Goal: Transaction & Acquisition: Purchase product/service

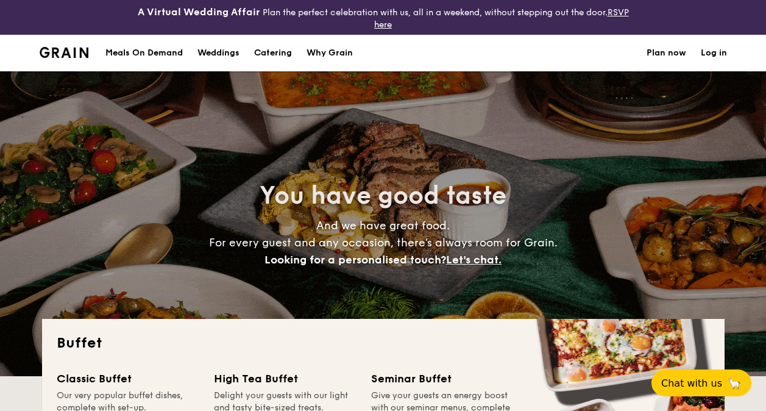
select select
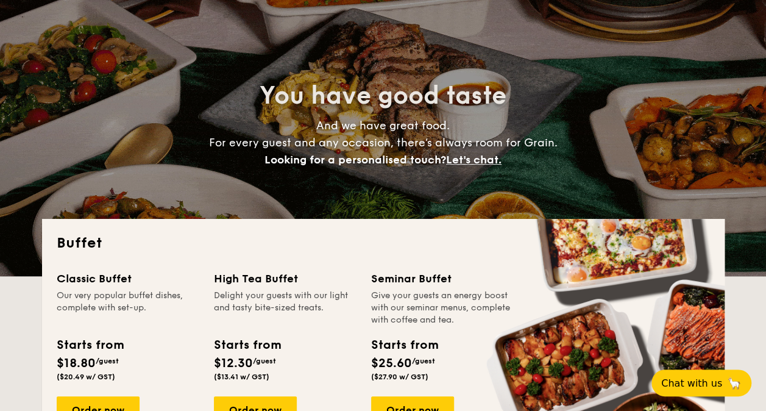
scroll to position [122, 0]
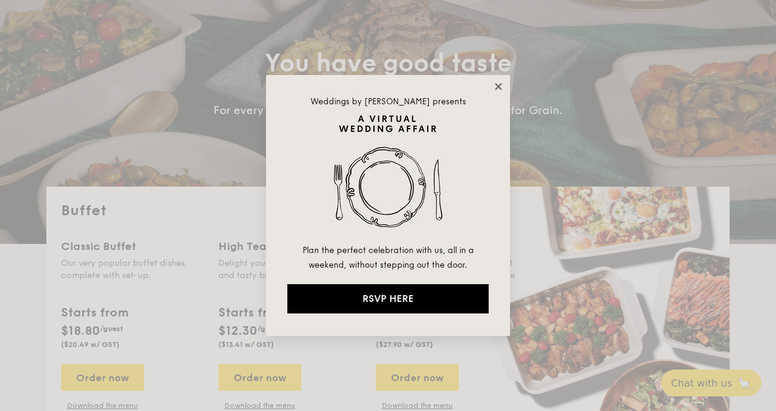
click at [493, 88] on icon at bounding box center [498, 86] width 11 height 11
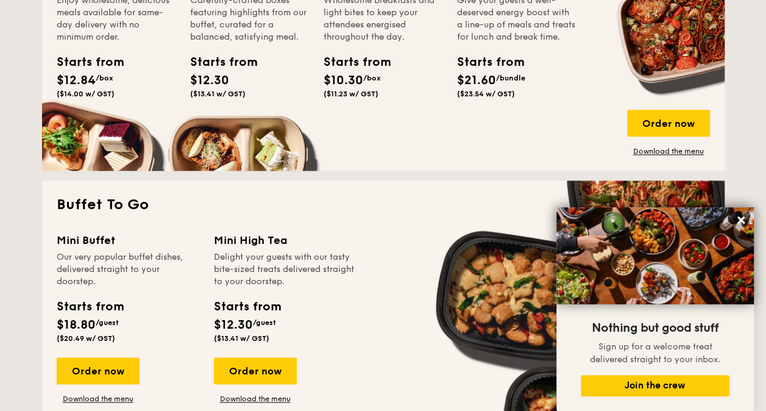
scroll to position [0, 0]
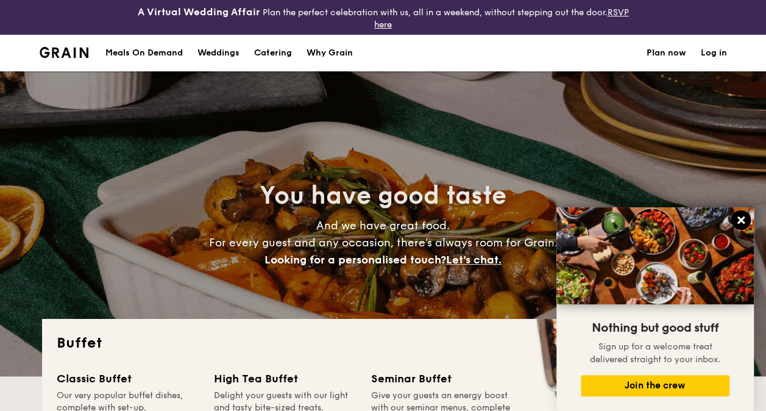
click at [740, 216] on icon at bounding box center [741, 220] width 11 height 11
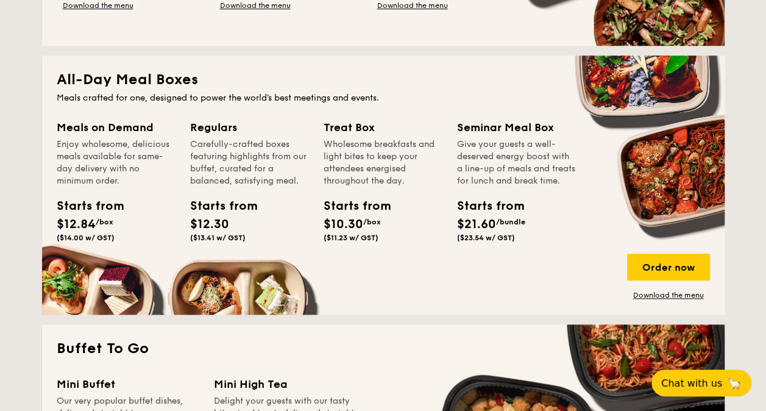
scroll to position [549, 0]
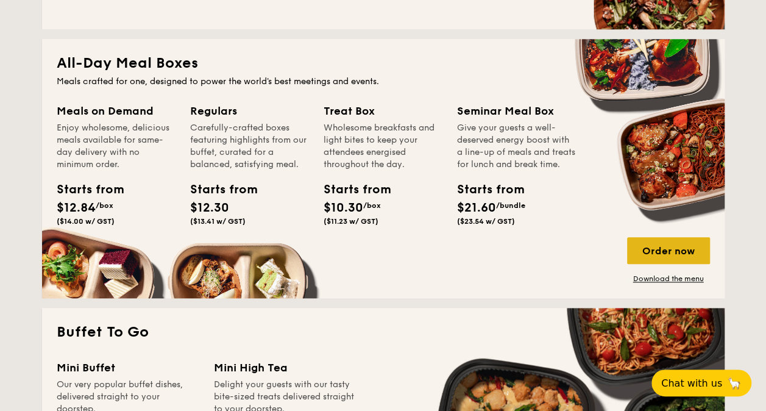
click at [687, 254] on div "Order now" at bounding box center [668, 250] width 83 height 27
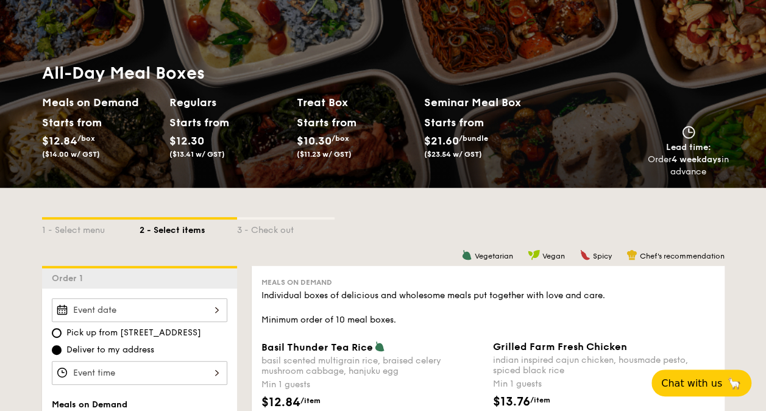
scroll to position [61, 0]
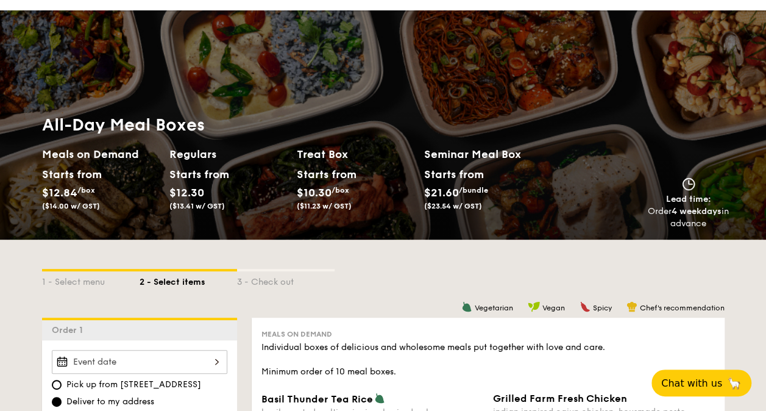
select select
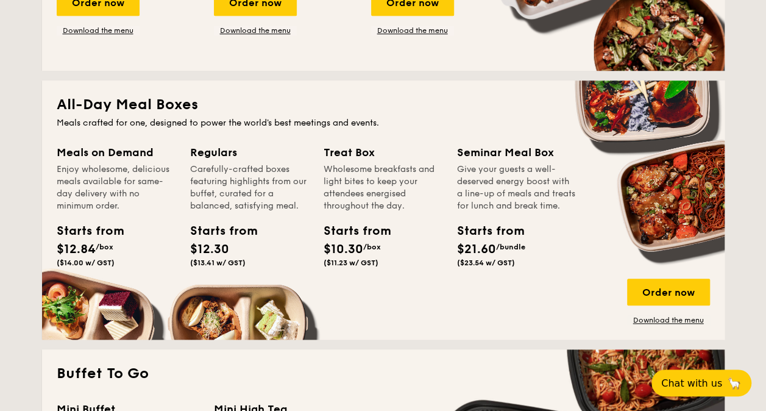
scroll to position [488, 0]
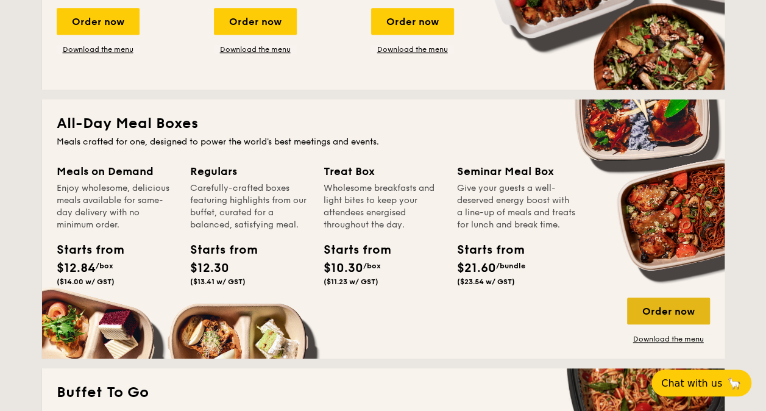
click at [673, 309] on div "Order now" at bounding box center [668, 311] width 83 height 27
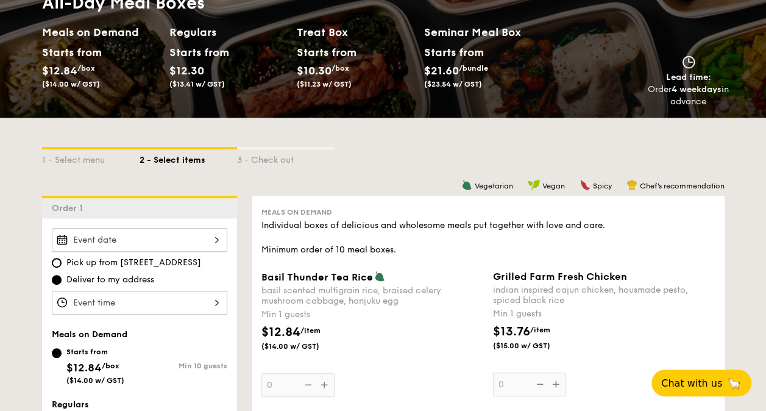
scroll to position [122, 0]
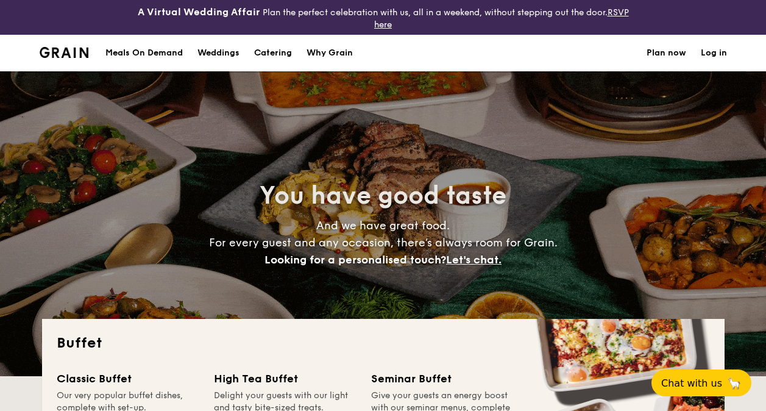
select select
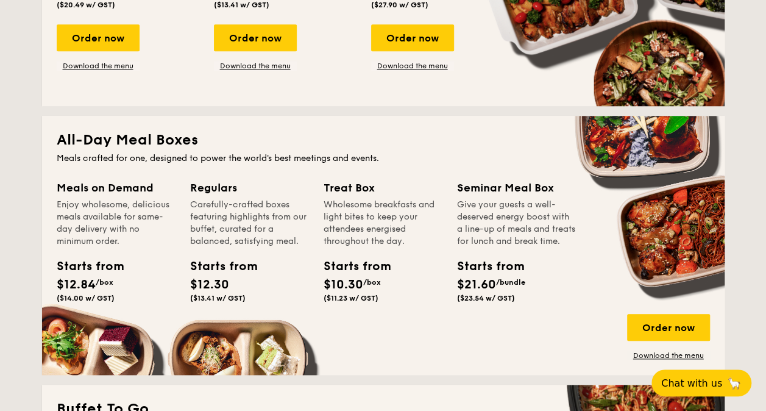
scroll to position [549, 0]
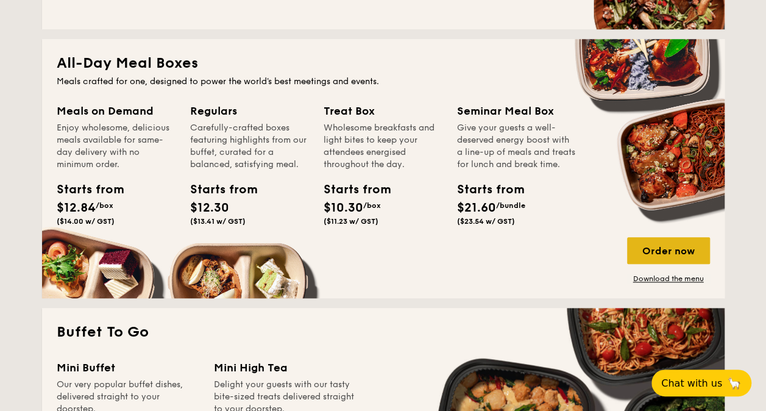
click at [666, 248] on div "Order now" at bounding box center [668, 250] width 83 height 27
